Goal: Check status: Check status

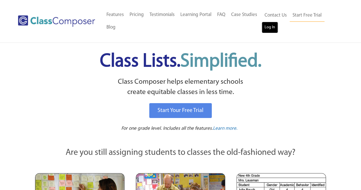
click at [270, 29] on link "Log In" at bounding box center [269, 27] width 16 height 11
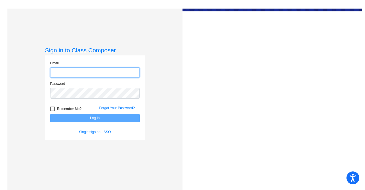
type input "[EMAIL_ADDRESS][DOMAIN_NAME]"
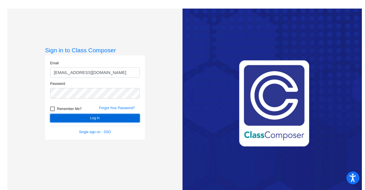
click at [92, 119] on button "Log In" at bounding box center [95, 118] width 90 height 8
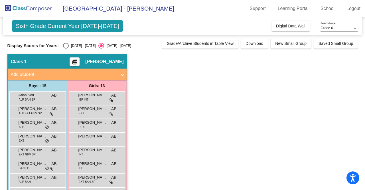
click at [352, 29] on div "Grade 6" at bounding box center [336, 28] width 32 height 4
click at [352, 29] on span "Grade 6" at bounding box center [338, 28] width 37 height 10
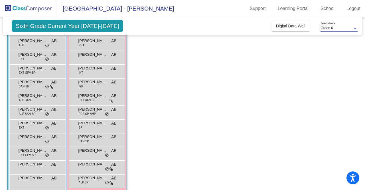
scroll to position [81, 0]
click at [89, 109] on span "Charley Miller" at bounding box center [92, 110] width 29 height 6
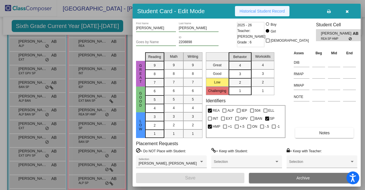
click at [269, 10] on span "Historical Student Record" at bounding box center [261, 11] width 45 height 5
click at [346, 10] on icon "button" at bounding box center [347, 11] width 3 height 4
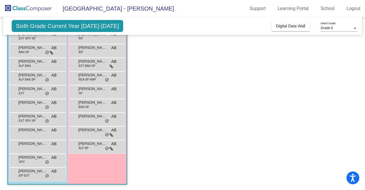
scroll to position [0, 0]
